Goal: Book appointment/travel/reservation

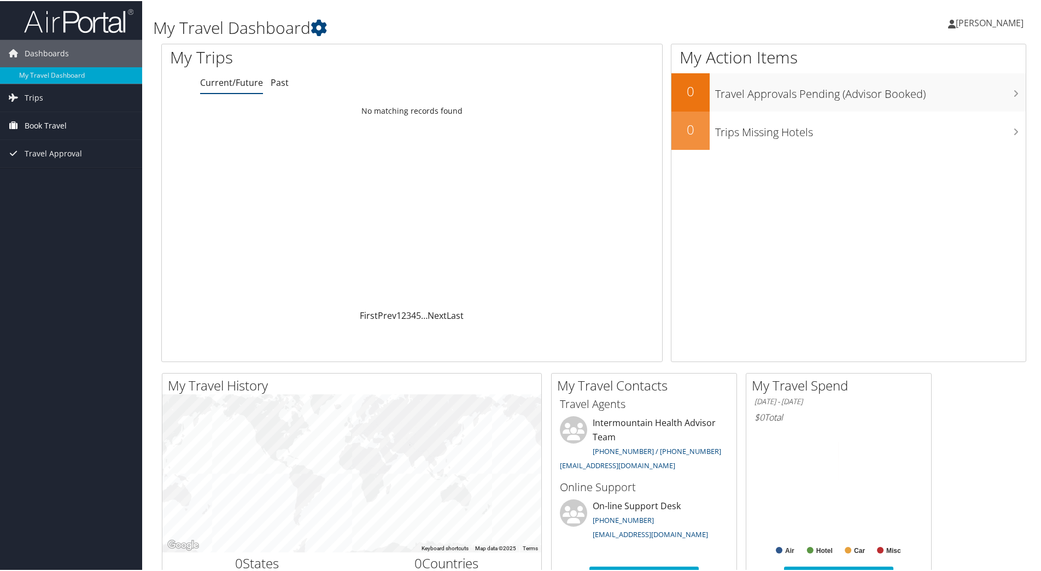
click at [42, 119] on span "Book Travel" at bounding box center [46, 124] width 42 height 27
click at [984, 21] on span "[PERSON_NAME]" at bounding box center [990, 22] width 68 height 12
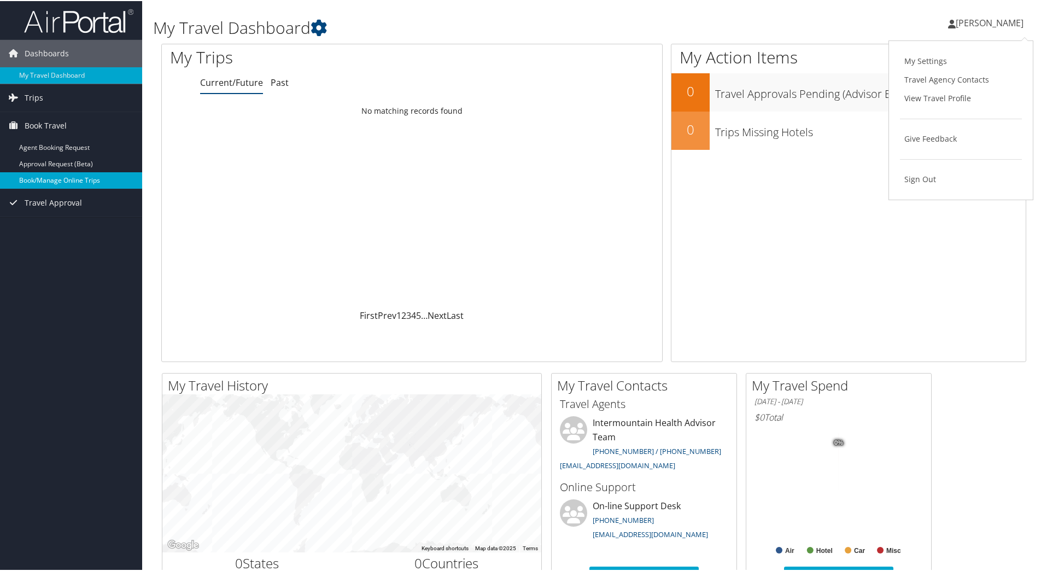
click at [59, 178] on link "Book/Manage Online Trips" at bounding box center [71, 179] width 142 height 16
